Goal: Task Accomplishment & Management: Manage account settings

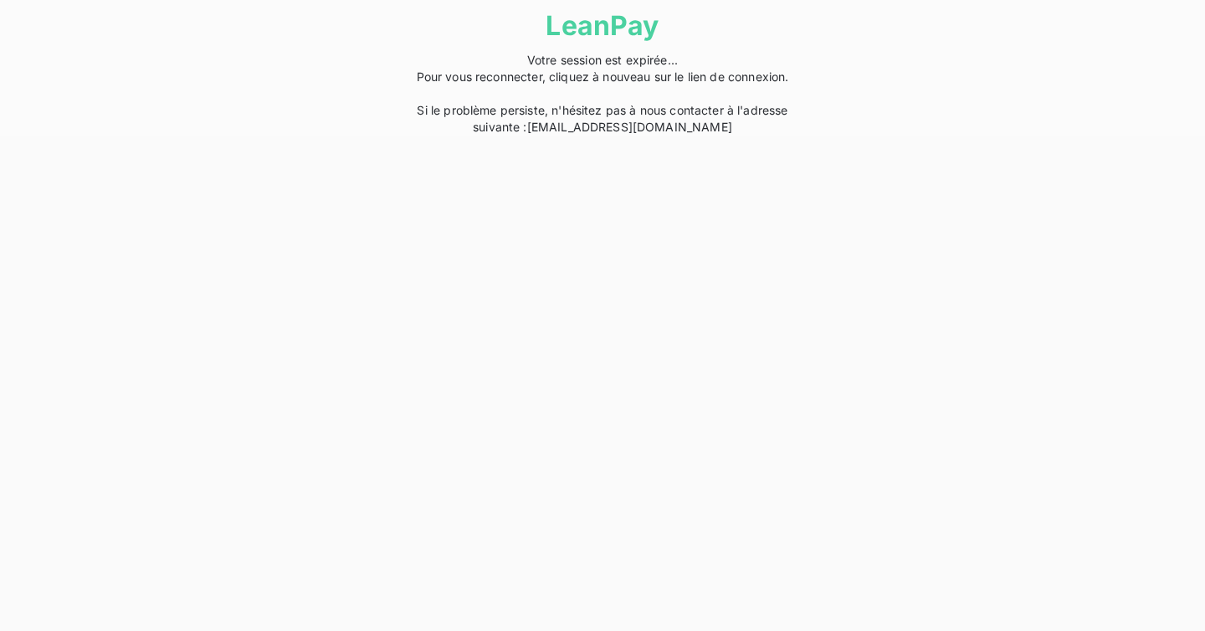
click at [706, 131] on div "LeanPay Votre session est expirée... Pour vous reconnecter, cliquez à nouveau s…" at bounding box center [602, 68] width 418 height 136
